Goal: Information Seeking & Learning: Learn about a topic

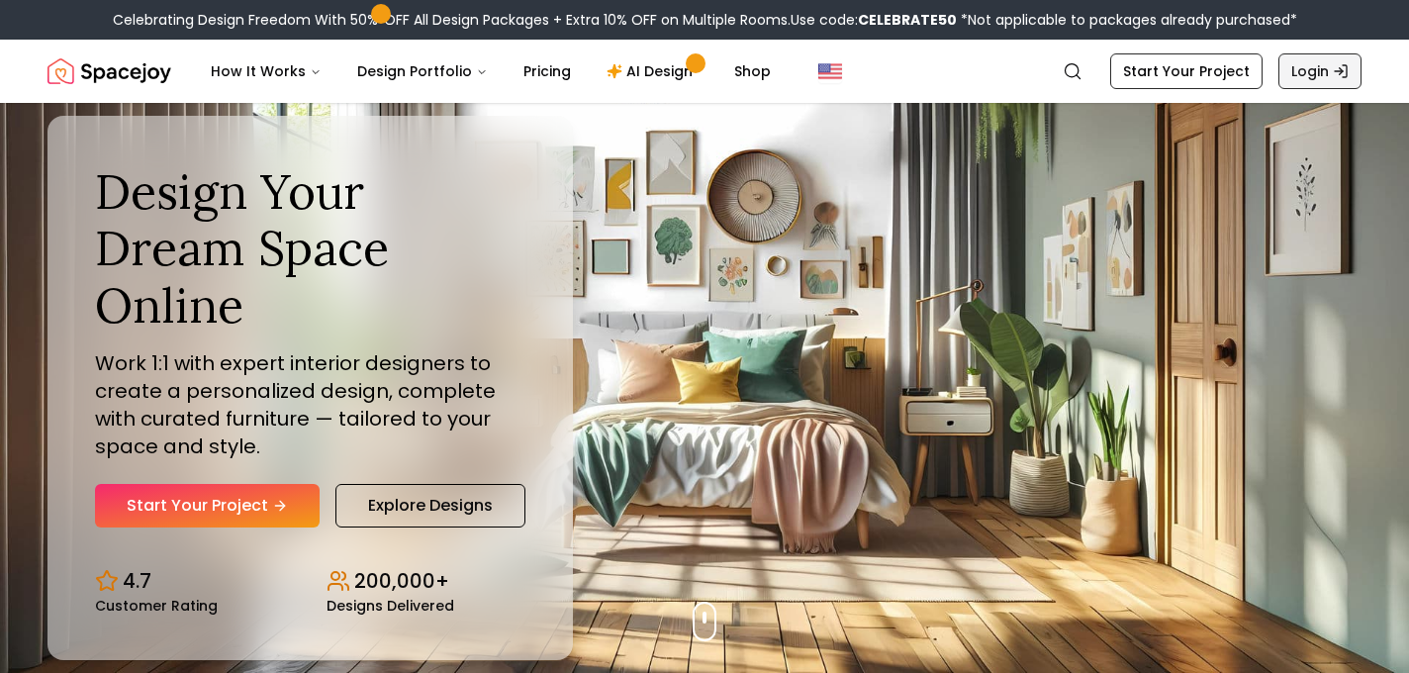
click at [1300, 72] on link "Login" at bounding box center [1319, 71] width 83 height 36
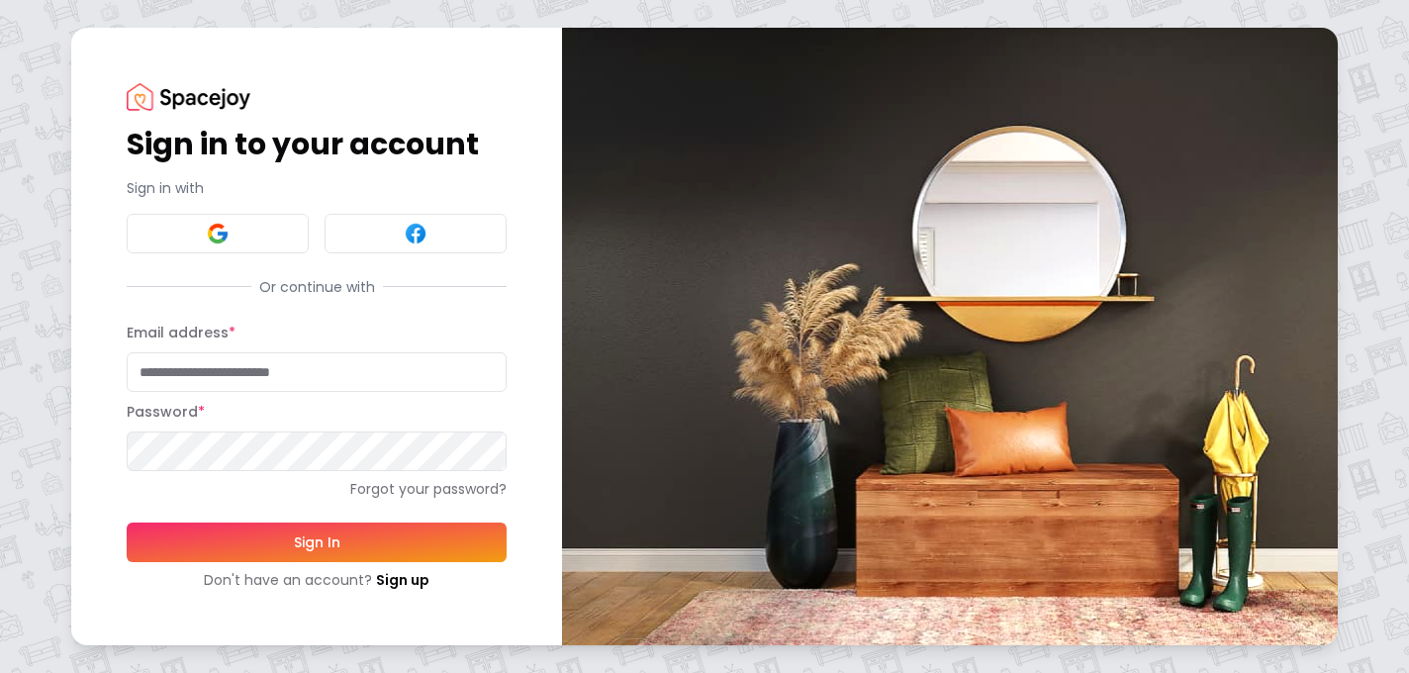
click at [220, 365] on input "Email address *" at bounding box center [317, 372] width 380 height 40
type input "**********"
click at [127, 522] on button "Sign In" at bounding box center [317, 542] width 380 height 40
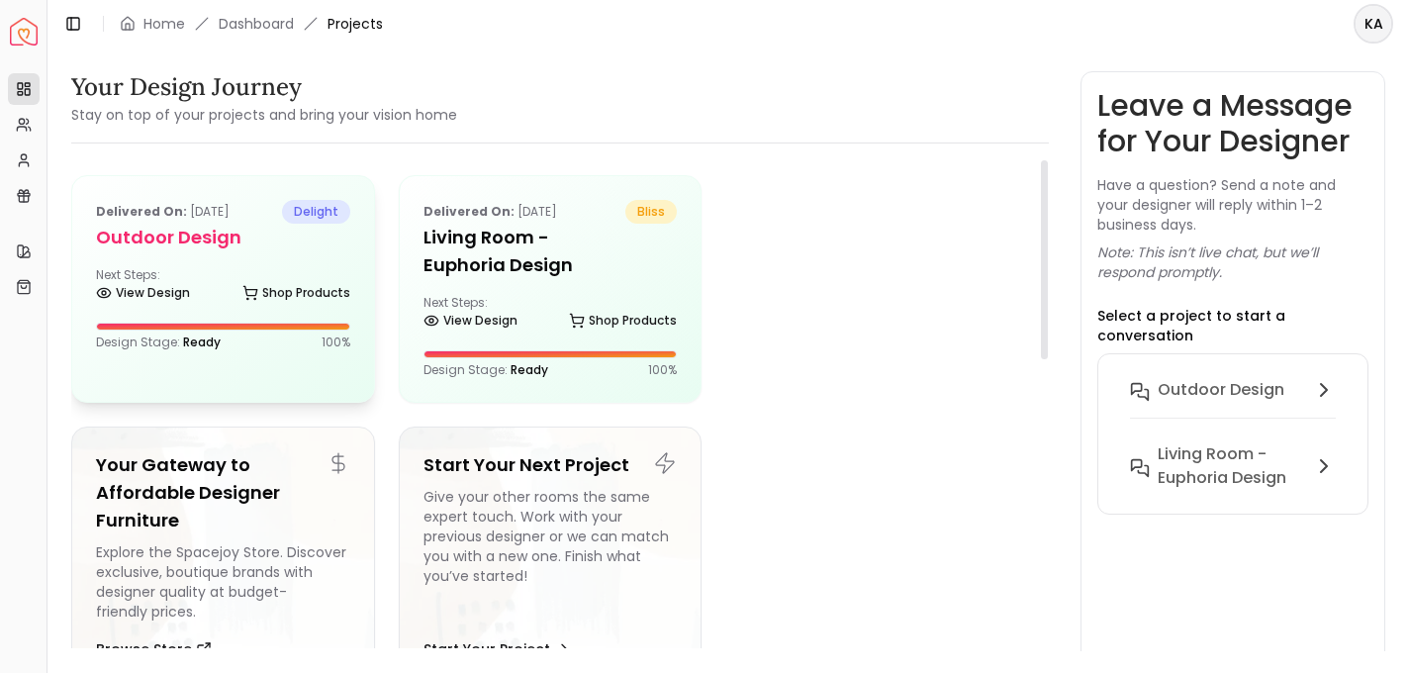
click at [204, 250] on h5 "Outdoor Design" at bounding box center [223, 238] width 254 height 28
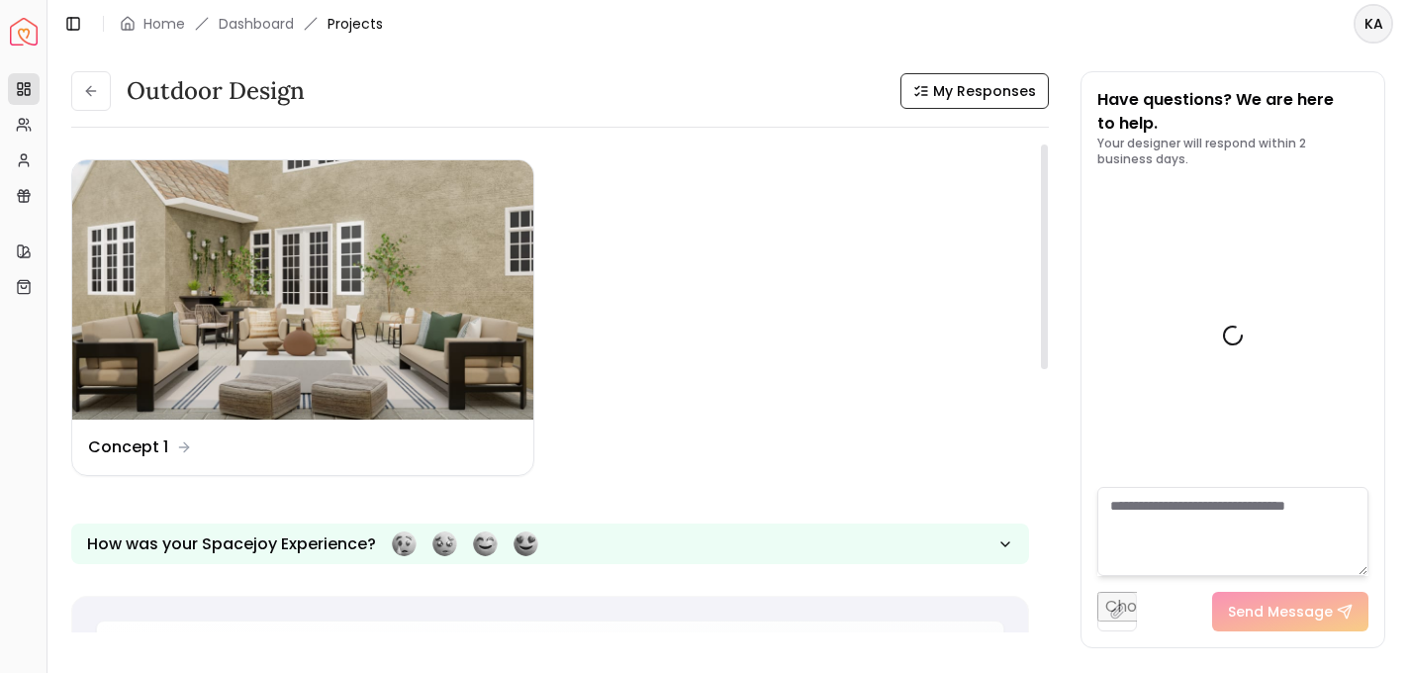
scroll to position [1705, 0]
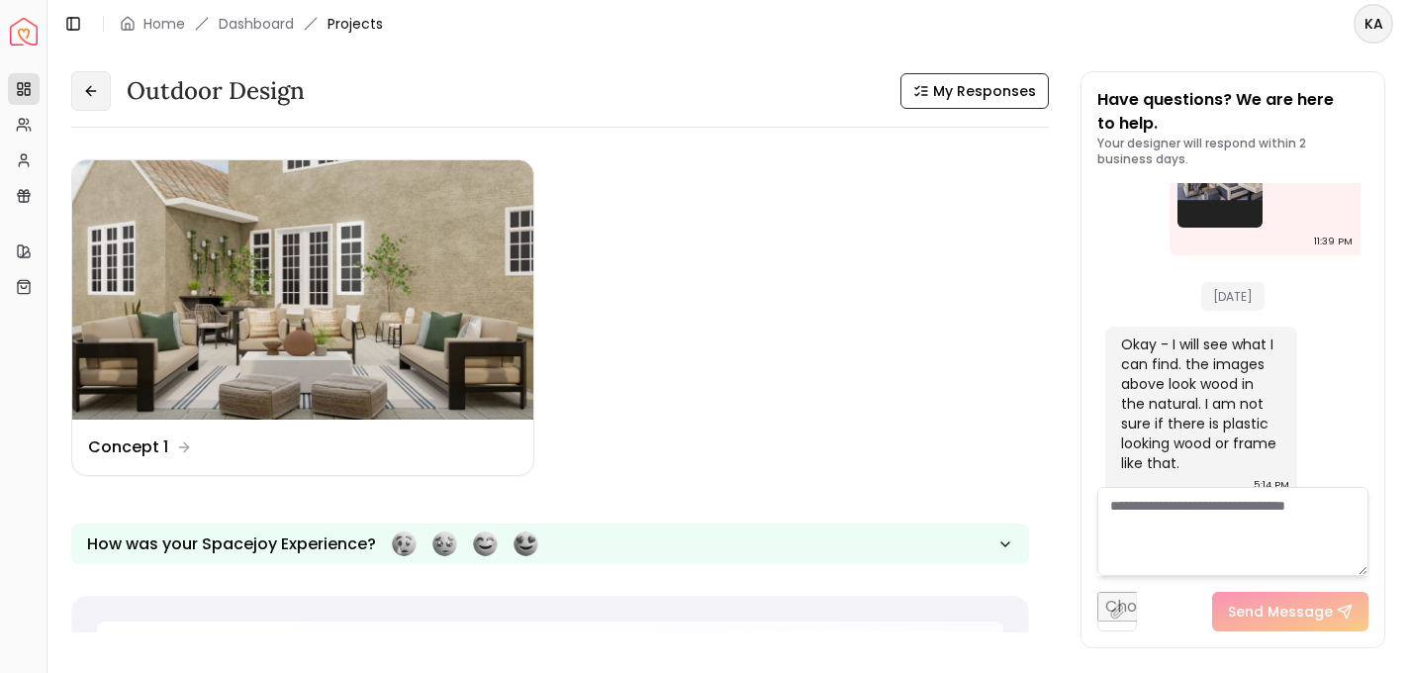
click at [88, 84] on icon at bounding box center [91, 91] width 16 height 16
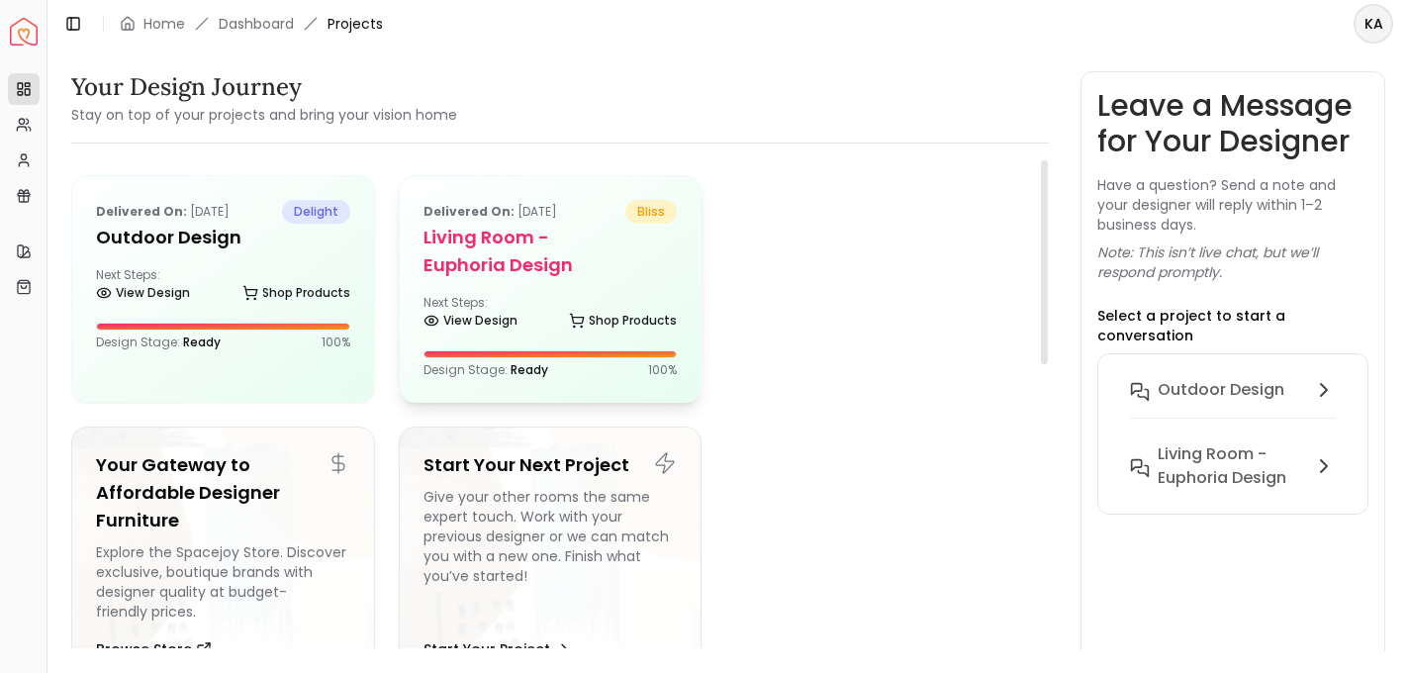
click at [543, 264] on h5 "Living Room - Euphoria Design" at bounding box center [550, 251] width 254 height 55
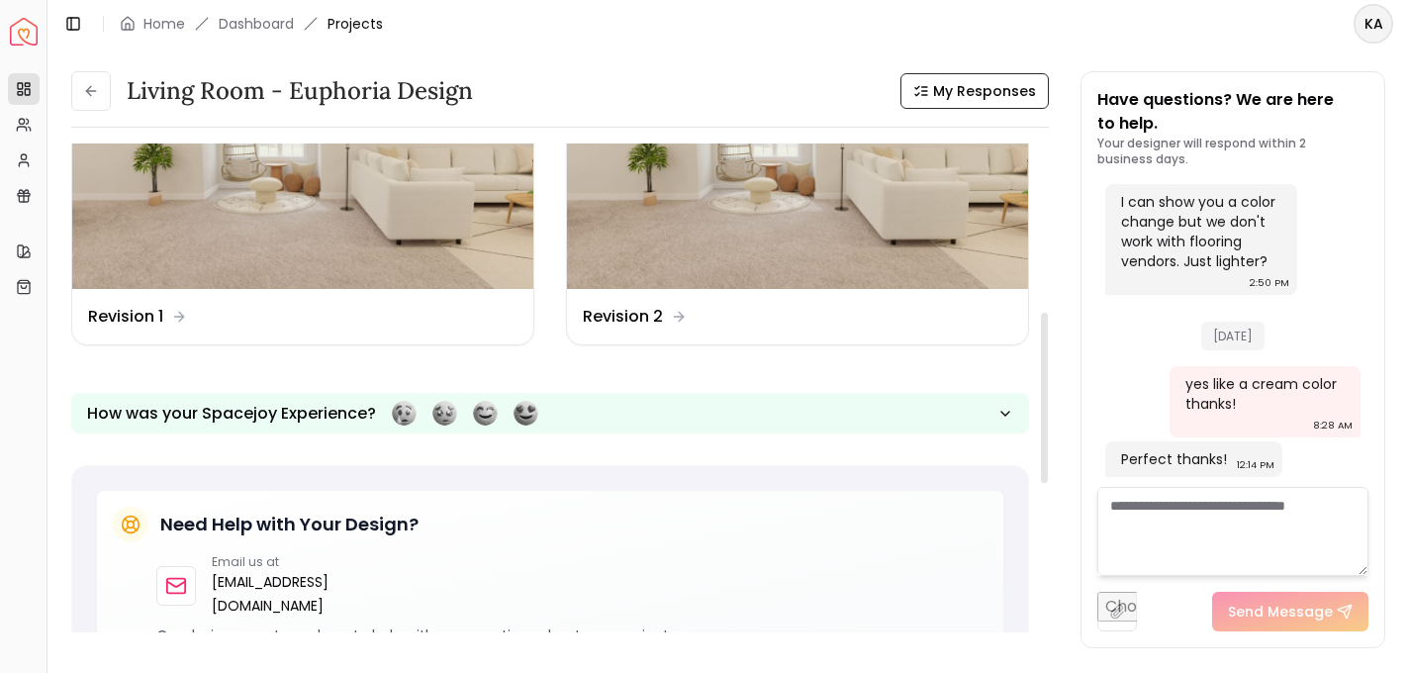
scroll to position [477, 0]
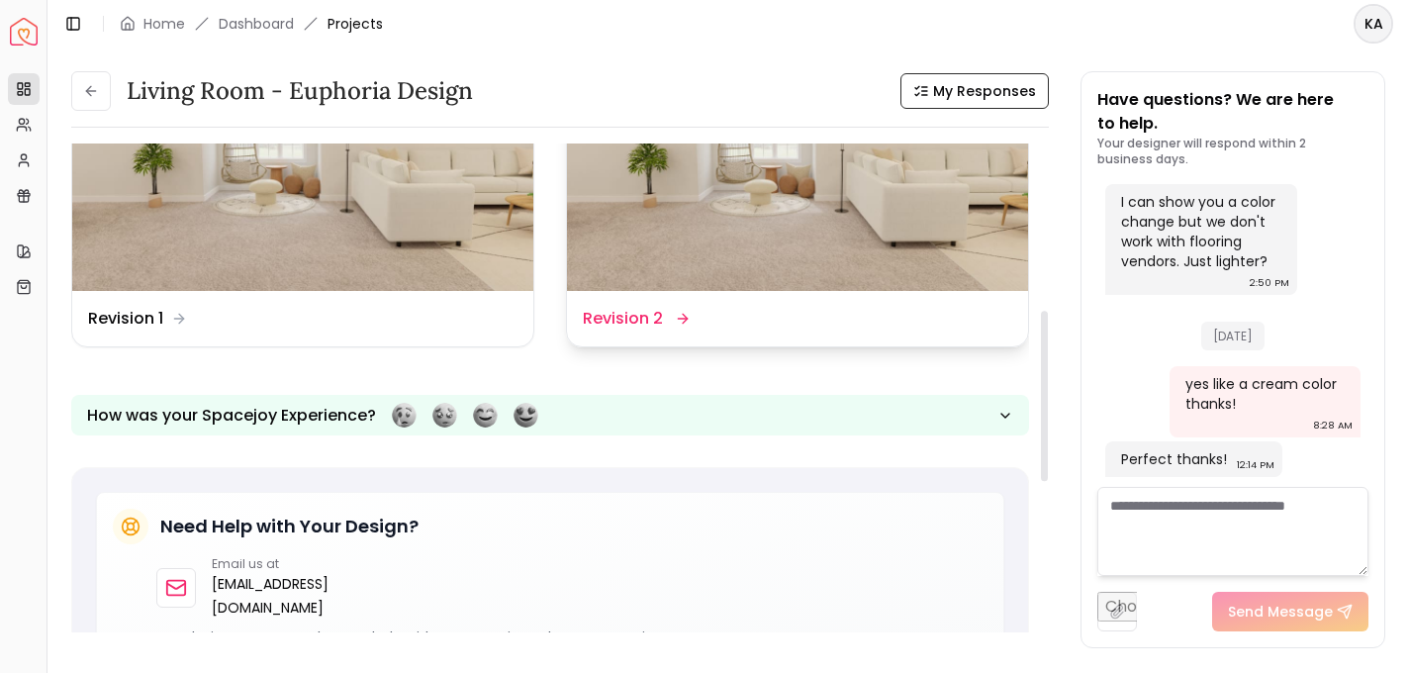
click at [717, 261] on img at bounding box center [797, 161] width 461 height 259
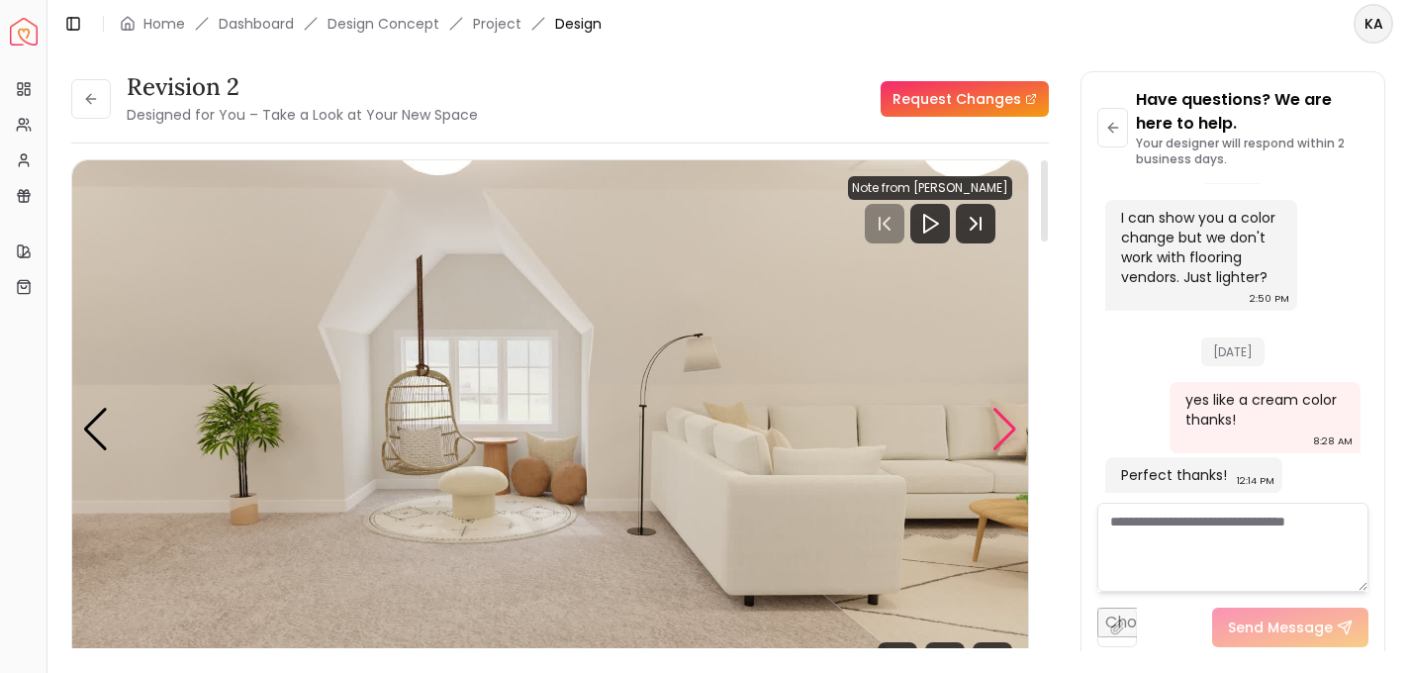
click at [1000, 437] on div "Next slide" at bounding box center [1004, 430] width 27 height 44
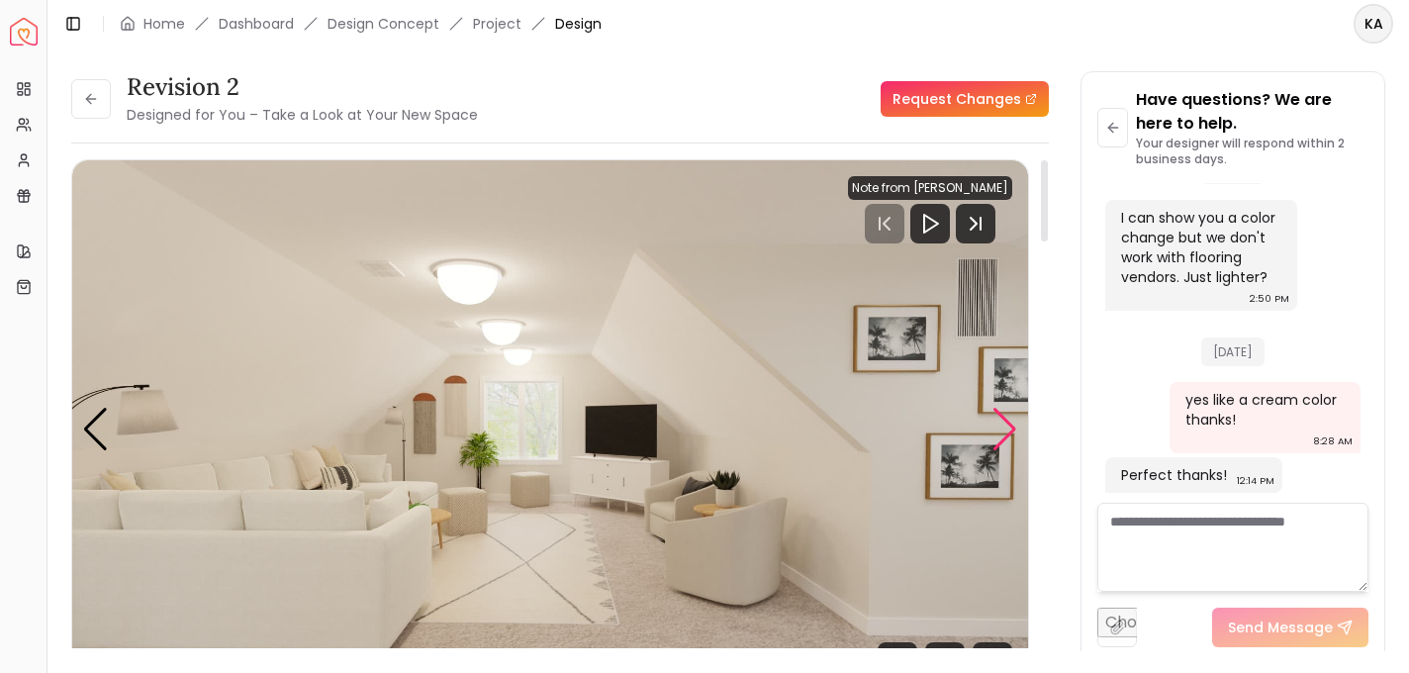
click at [1000, 437] on div "Next slide" at bounding box center [1004, 430] width 27 height 44
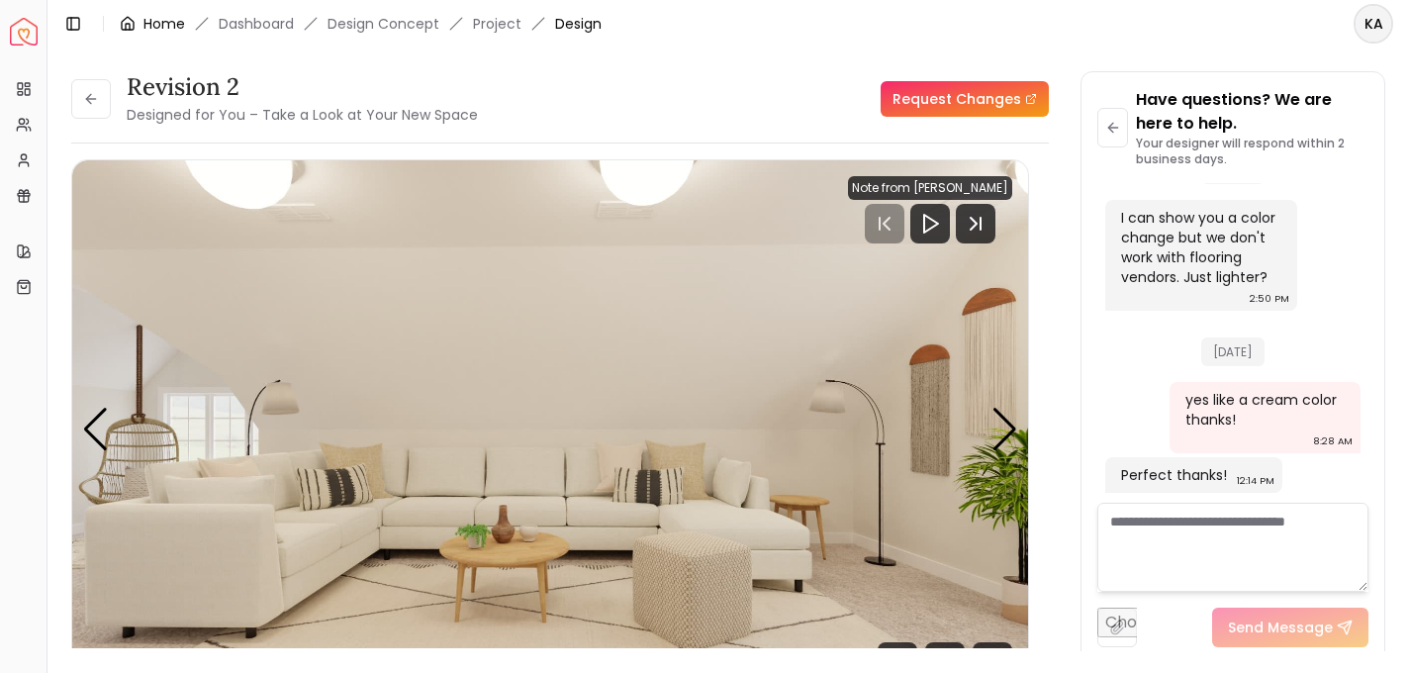
click at [156, 20] on link "Home" at bounding box center [164, 24] width 42 height 20
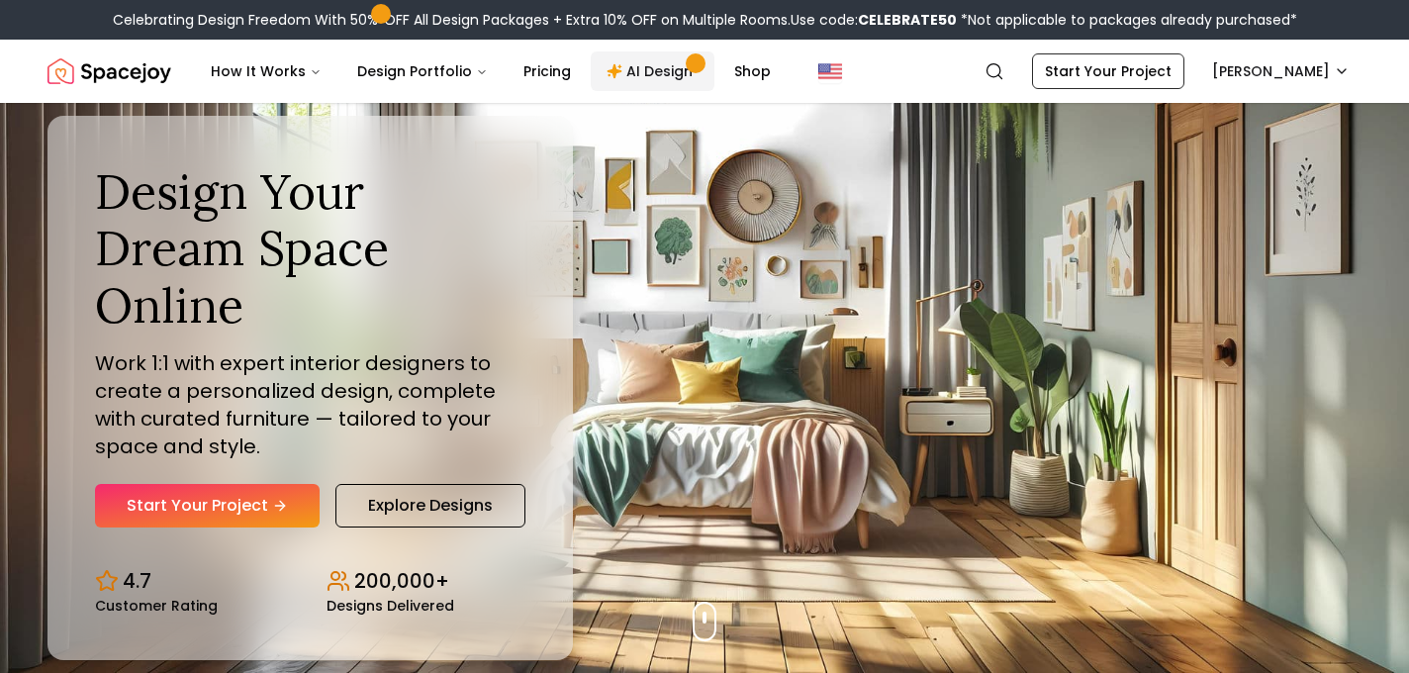
click at [650, 76] on link "AI Design" at bounding box center [653, 71] width 124 height 40
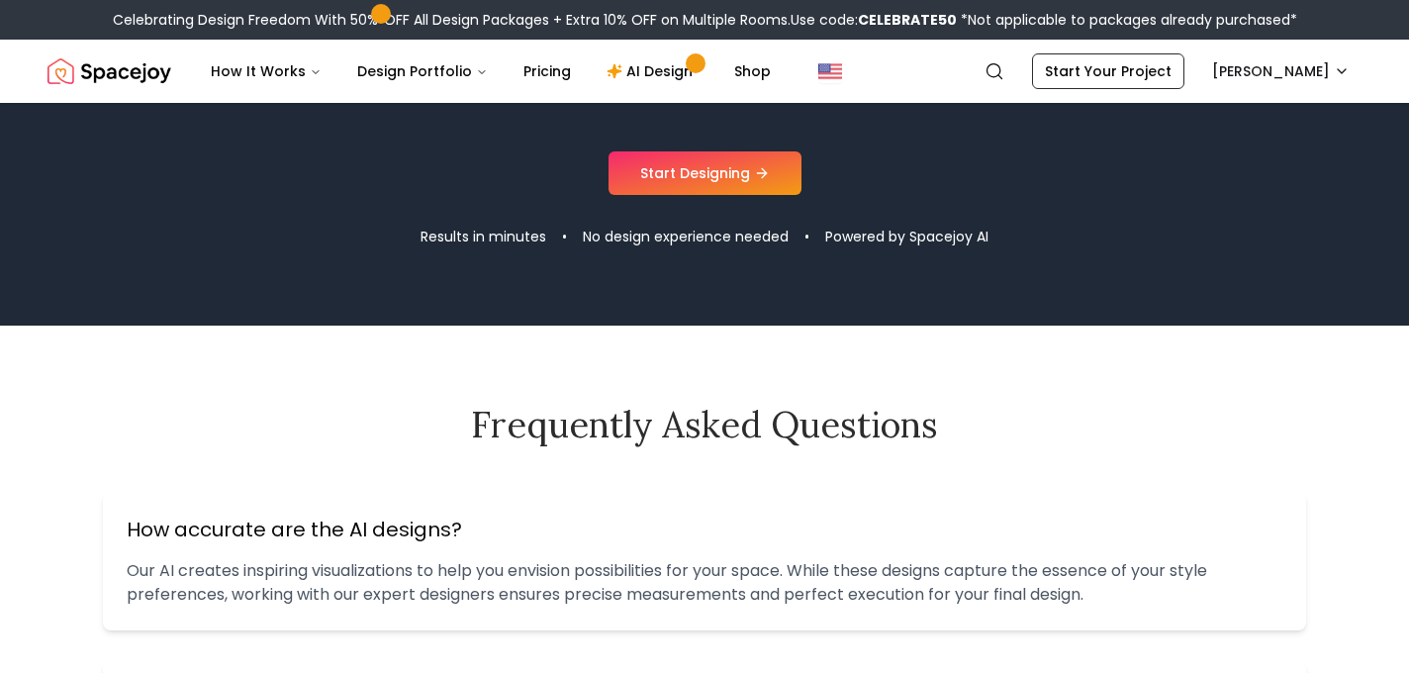
scroll to position [2044, 0]
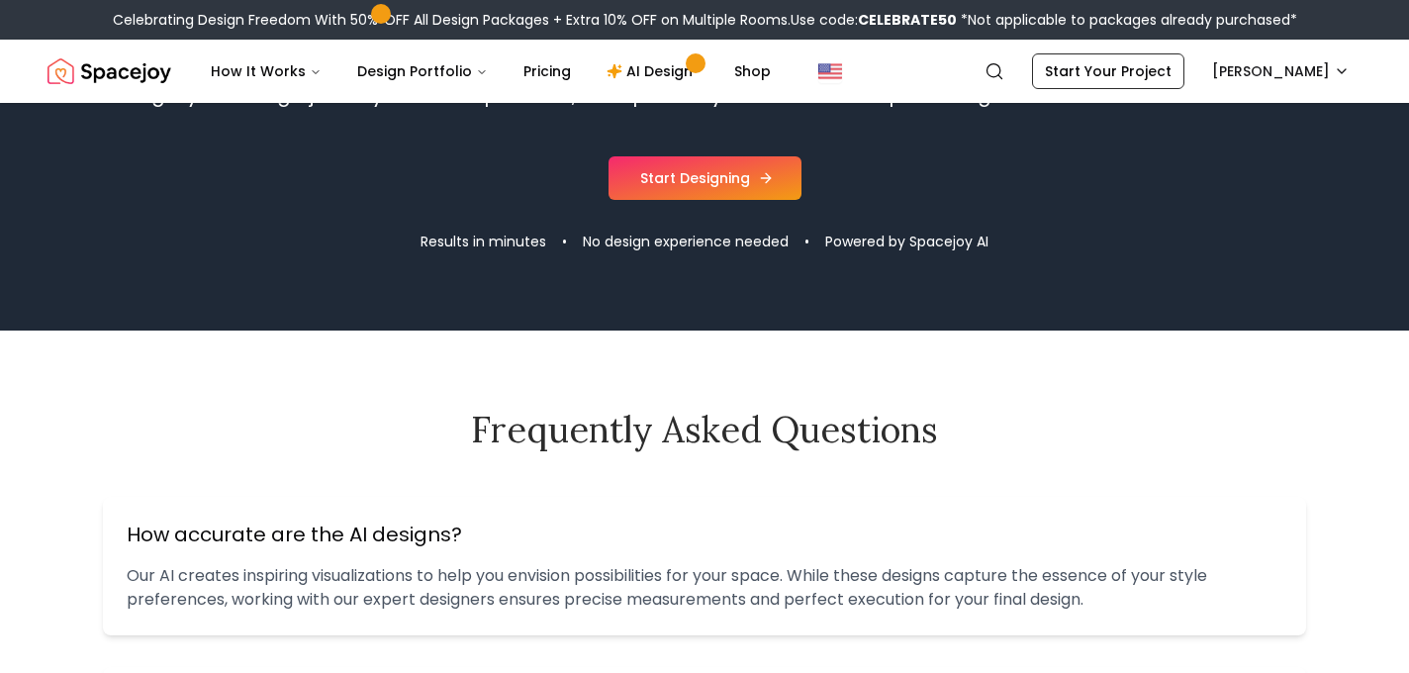
click at [688, 186] on link "Start Designing" at bounding box center [704, 178] width 193 height 44
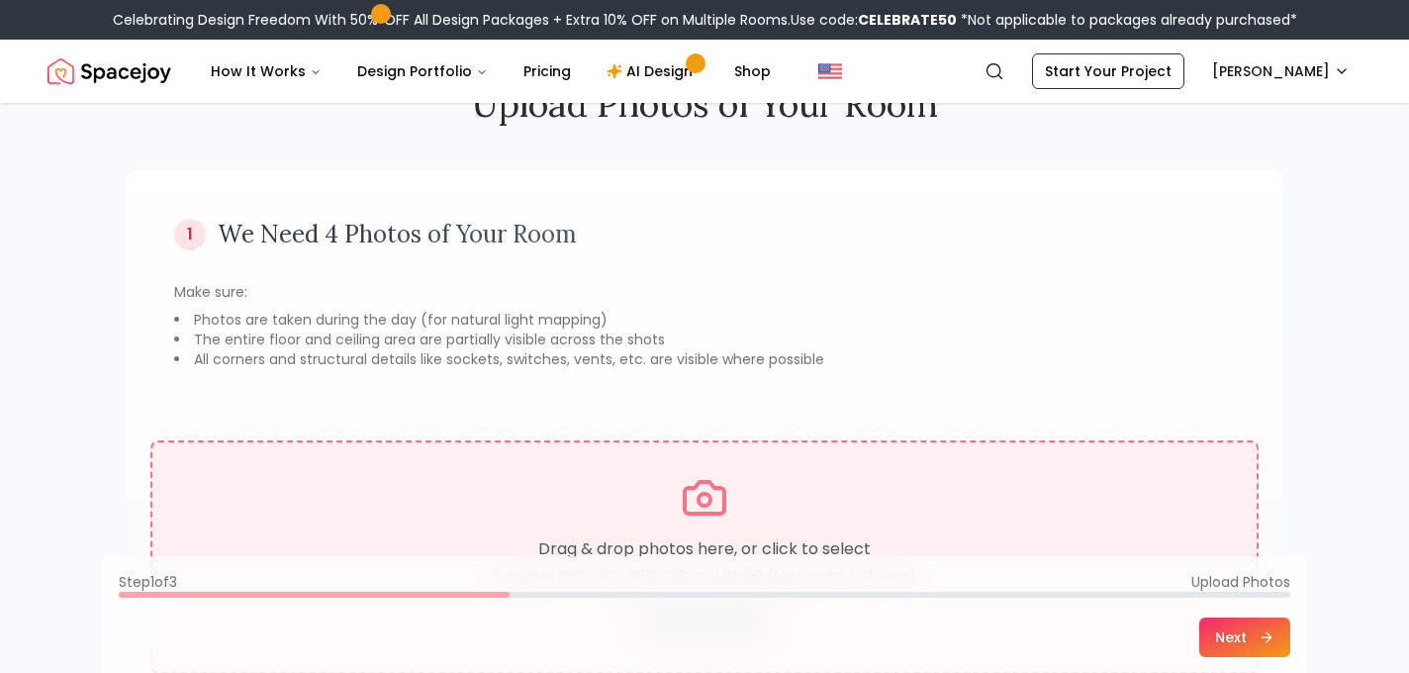
scroll to position [76, 0]
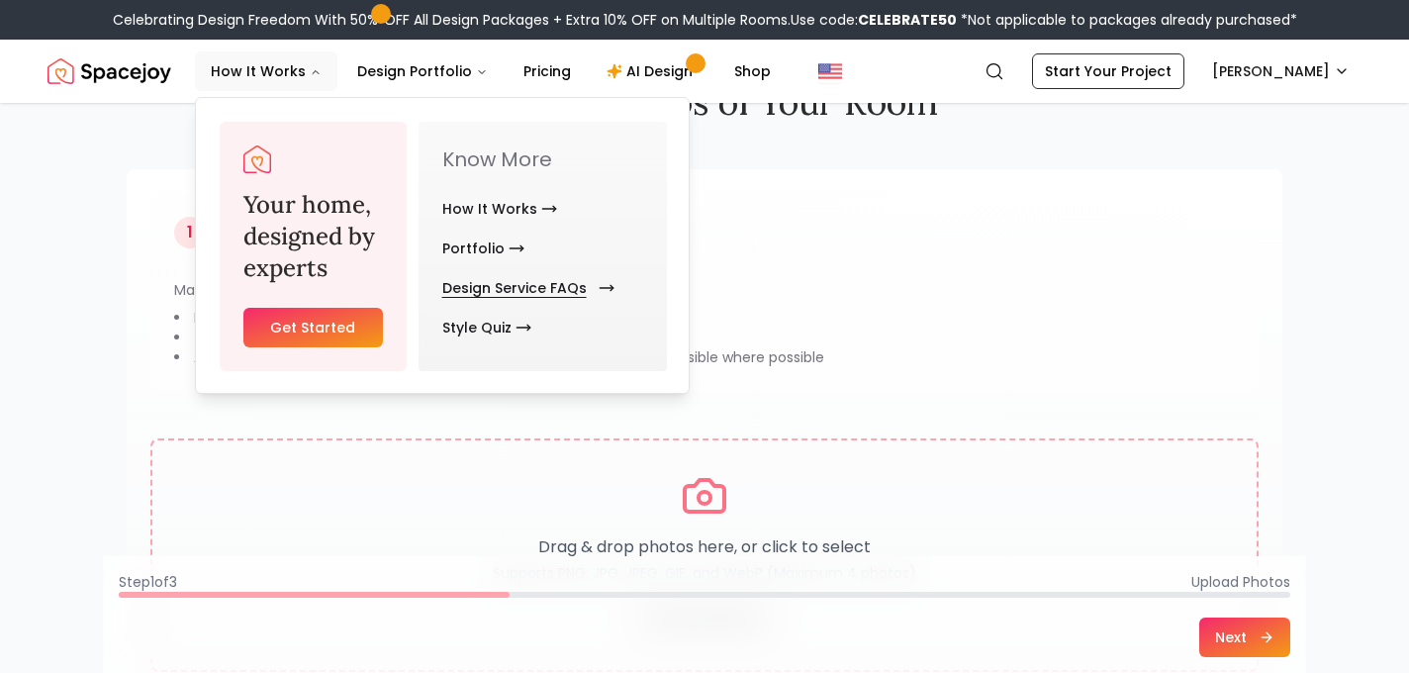
click at [513, 288] on link "Design Service FAQs" at bounding box center [524, 288] width 164 height 40
